Goal: Task Accomplishment & Management: Manage account settings

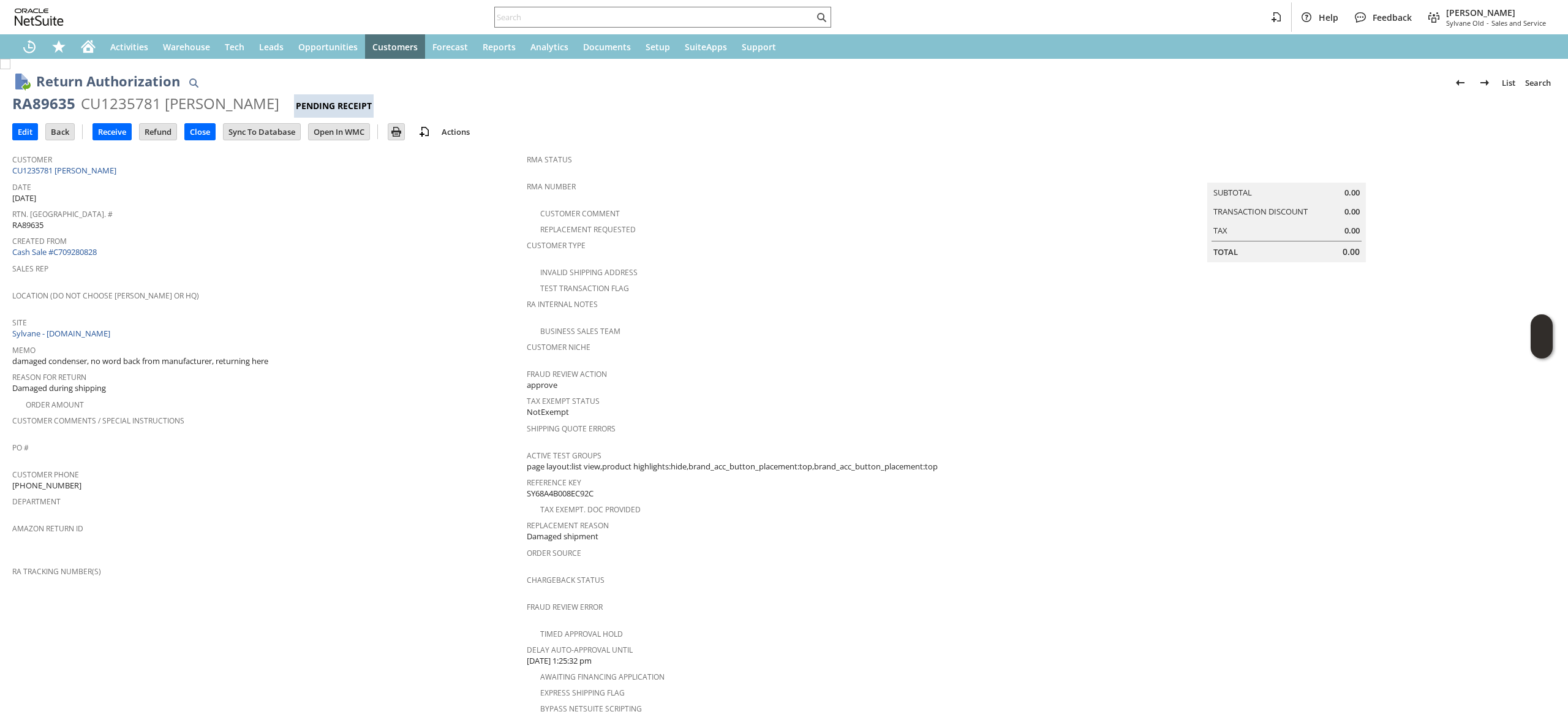
click at [3, 113] on div "Return Authorization List Search RA89635 CU1235781 [PERSON_NAME] Pending Receip…" at bounding box center [784, 535] width 1568 height 952
click at [15, 124] on input "Edit" at bounding box center [25, 132] width 25 height 16
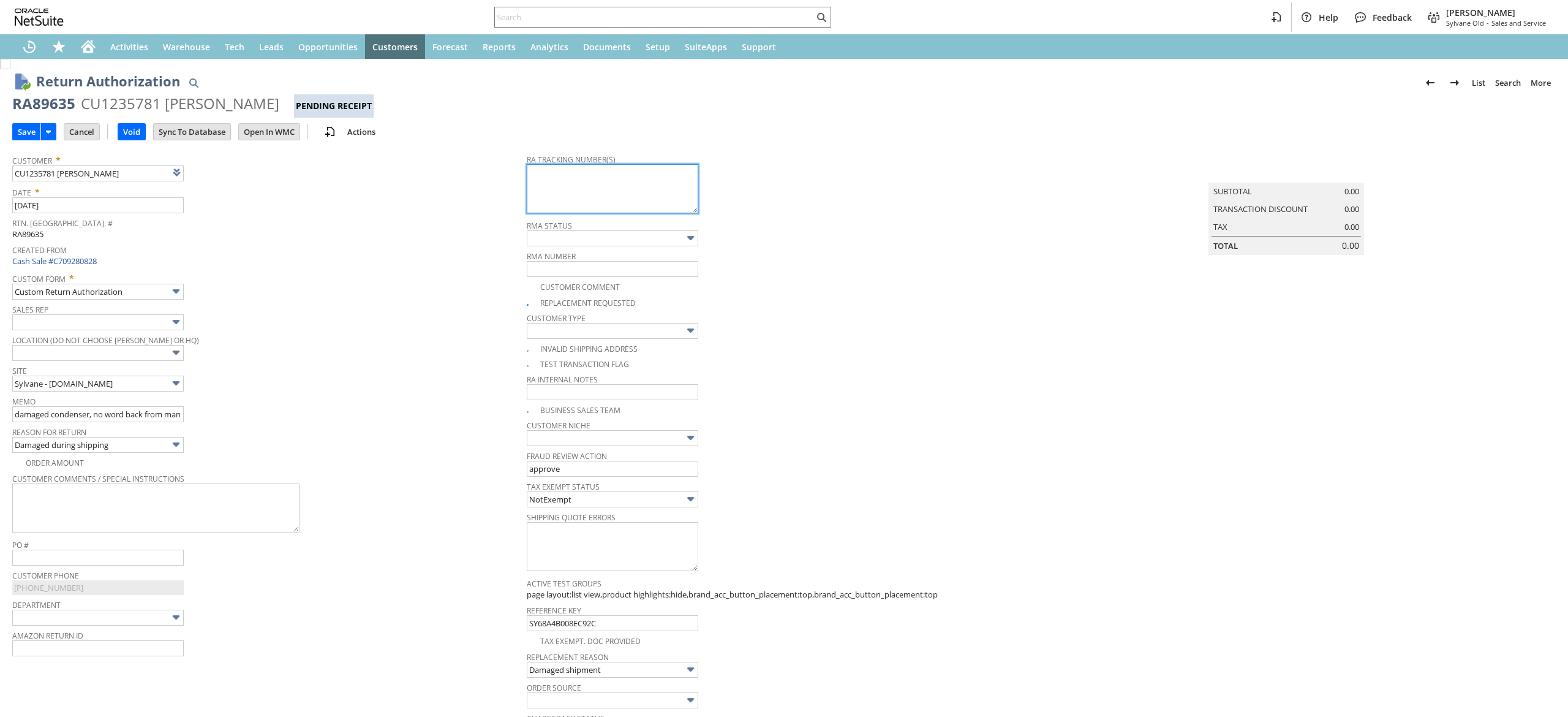
click at [569, 190] on textarea at bounding box center [613, 189] width 172 height 49
type input "Add"
type input "Copy Previous"
click at [498, 173] on div "Customer * CU1235781 Deborah Stoker List Search" at bounding box center [267, 166] width 509 height 31
click at [557, 188] on textarea at bounding box center [613, 189] width 172 height 49
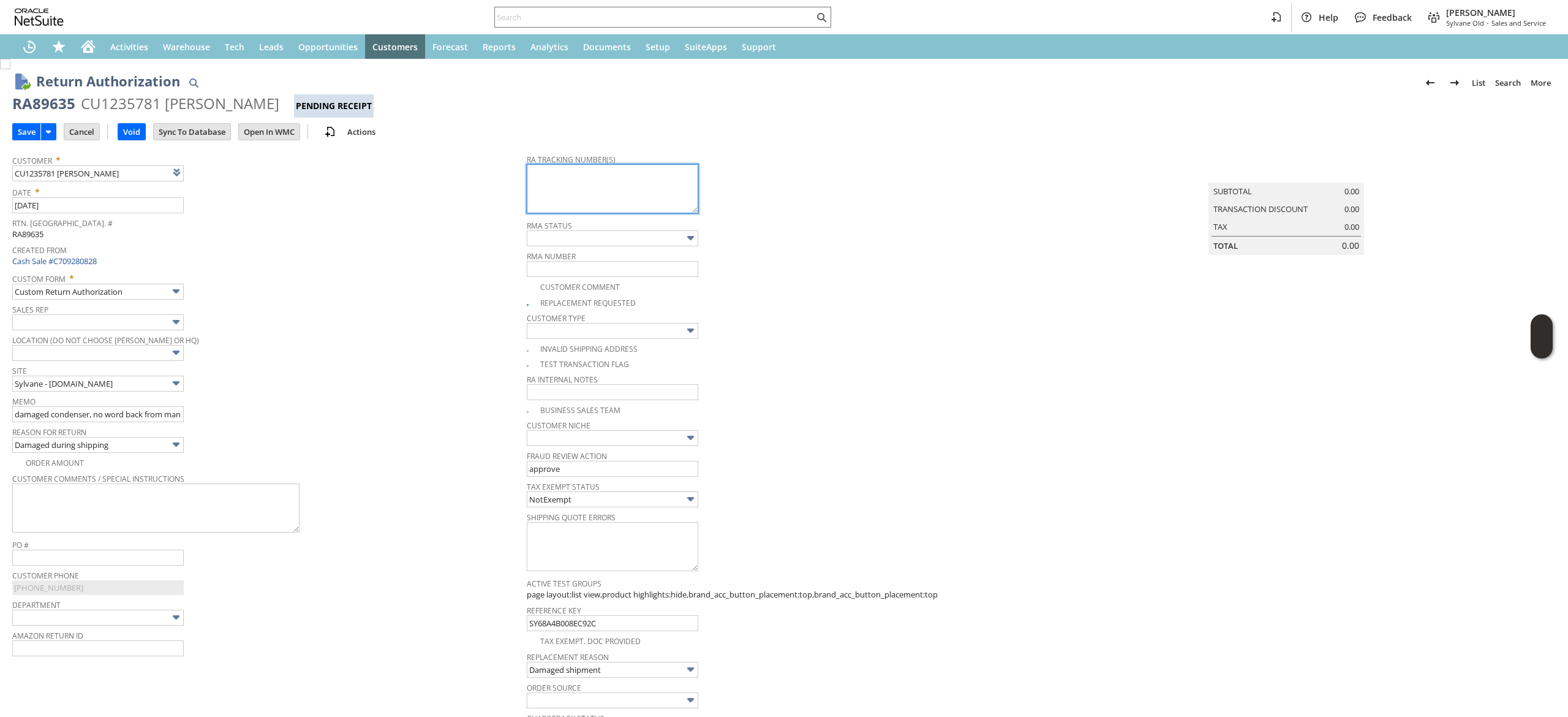
paste textarea "997002800158278 09.22.2025 Fedex Ground Call Tag 10AM-2PM"
type textarea "997002800158278 09.22.2025 Fedex Ground Call Tag 10AM-2PM"
click at [16, 131] on input "Save" at bounding box center [27, 132] width 27 height 16
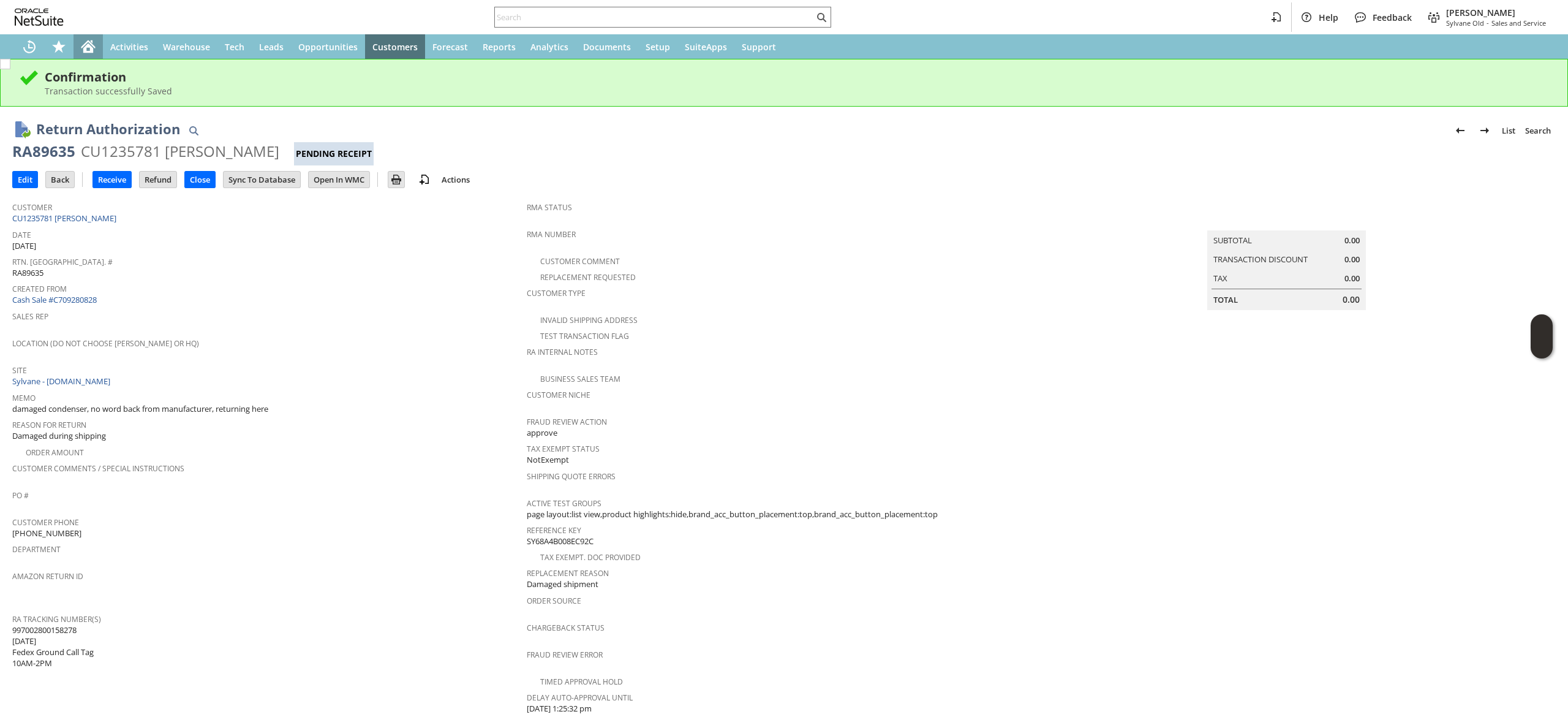
click at [83, 51] on icon "Home" at bounding box center [88, 48] width 10 height 9
